Goal: Find specific page/section: Find specific page/section

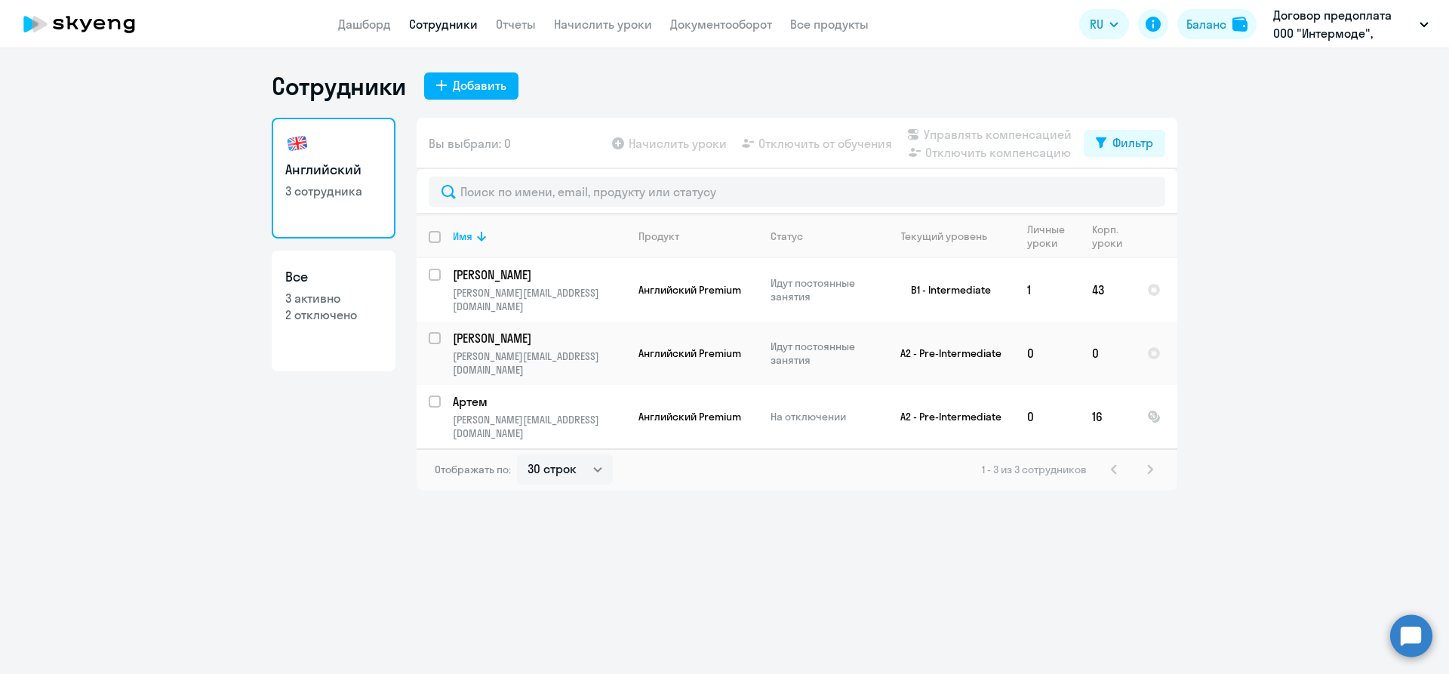
select select "30"
click at [1390, 31] on p "Договор предоплата ООО "Интермоде", [GEOGRAPHIC_DATA], ООО" at bounding box center [1343, 24] width 140 height 36
click at [1372, 27] on p "Договор предоплата ООО "Интермоде", [GEOGRAPHIC_DATA], ООО" at bounding box center [1343, 24] width 140 height 36
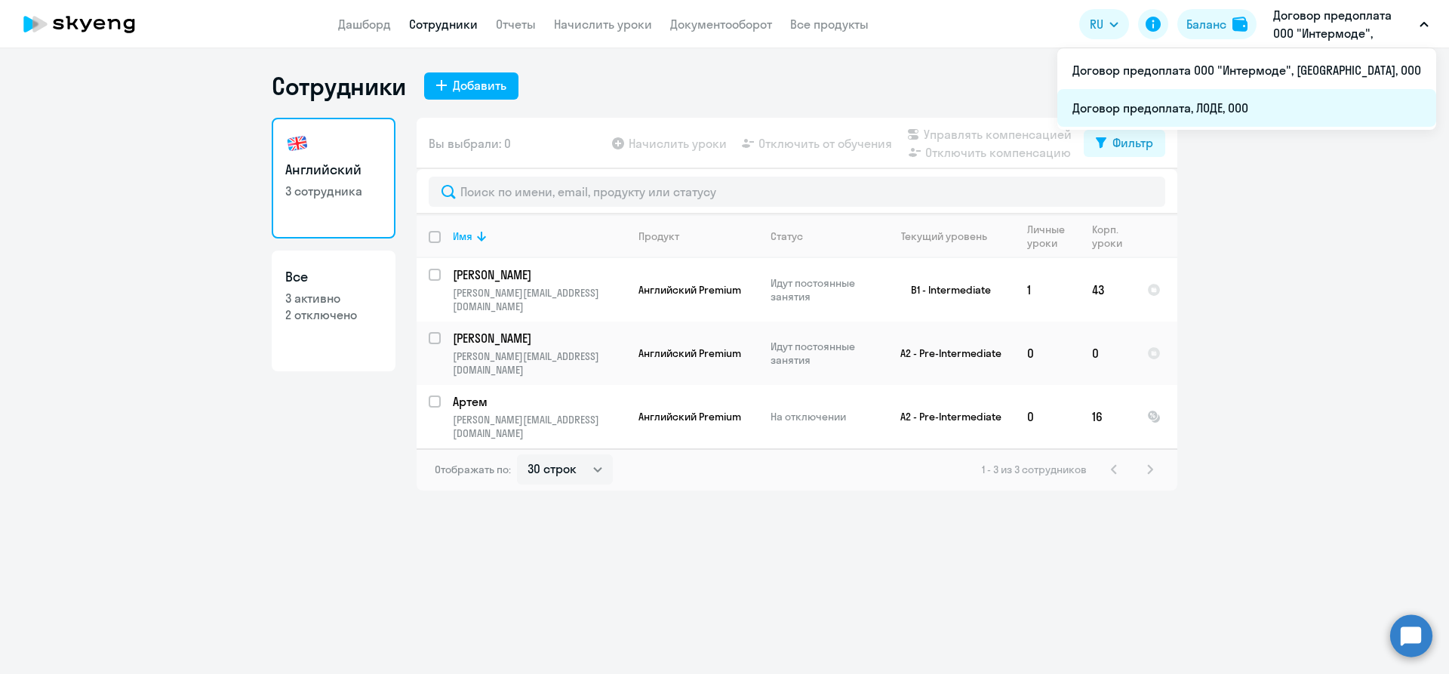
click at [1284, 100] on li "Договор предоплата, ЛОДЕ, ООО" at bounding box center [1247, 108] width 379 height 38
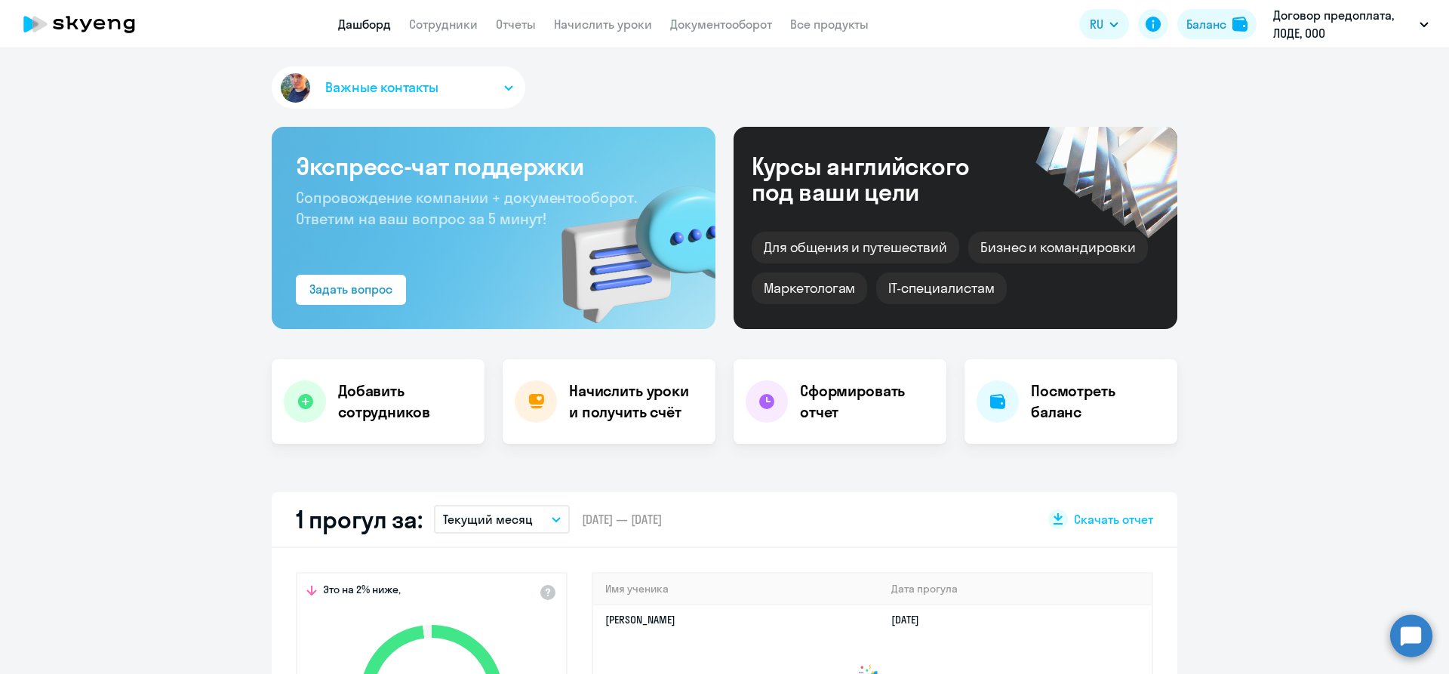
select select "30"
click at [448, 17] on link "Сотрудники" at bounding box center [443, 24] width 69 height 15
select select "30"
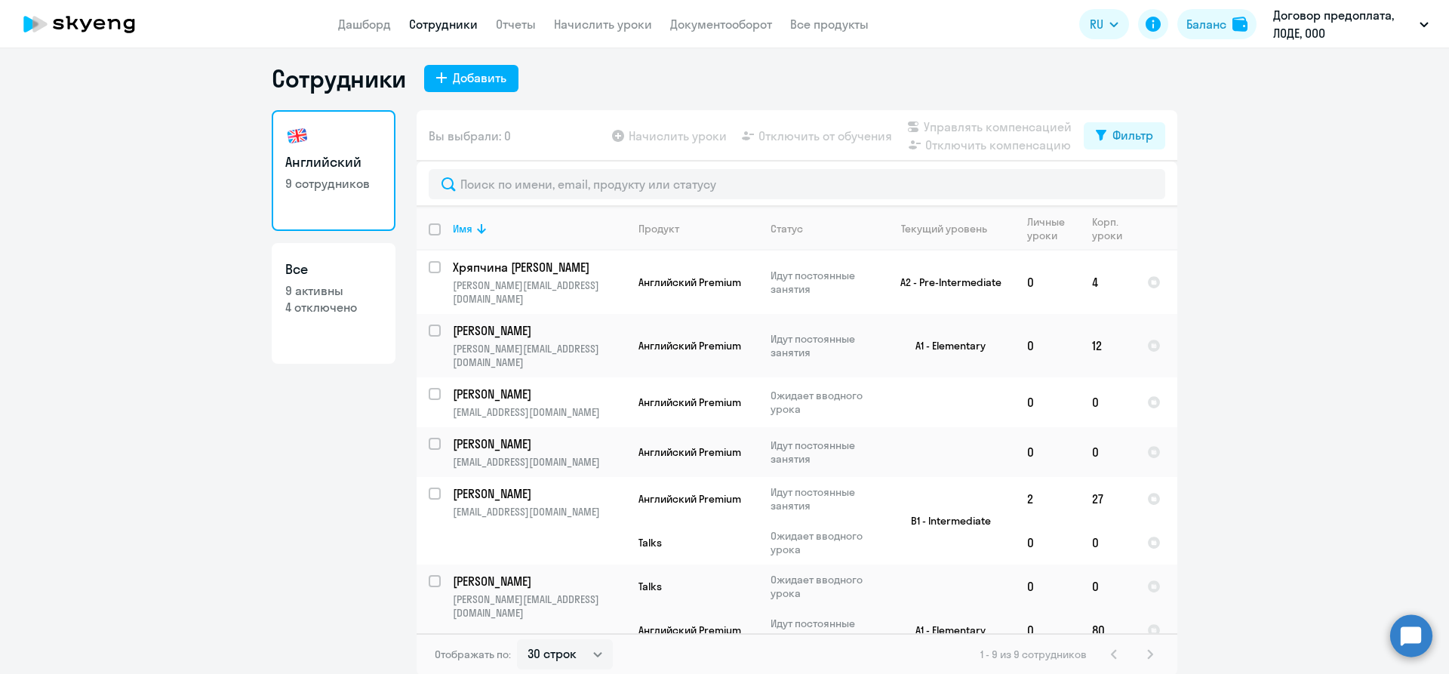
scroll to position [9, 0]
